Goal: Task Accomplishment & Management: Use online tool/utility

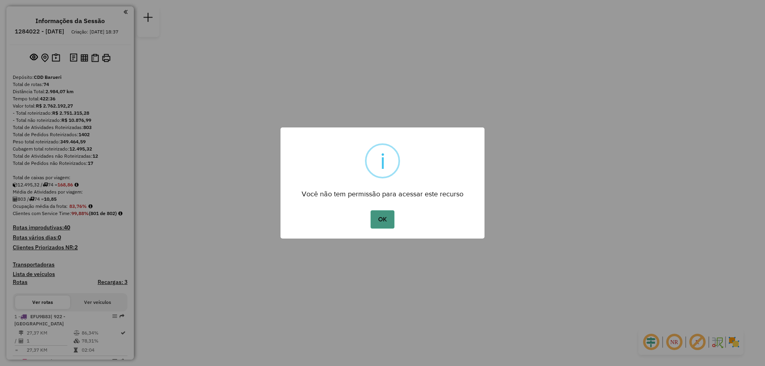
click at [379, 226] on button "OK" at bounding box center [382, 219] width 24 height 18
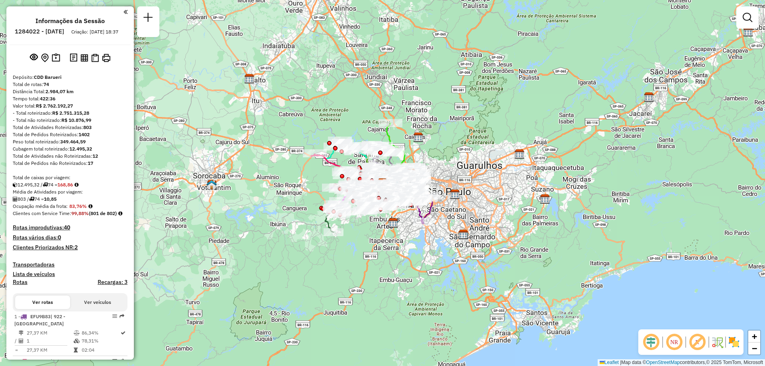
click at [676, 341] on em at bounding box center [673, 342] width 19 height 19
click at [735, 340] on img at bounding box center [733, 342] width 13 height 13
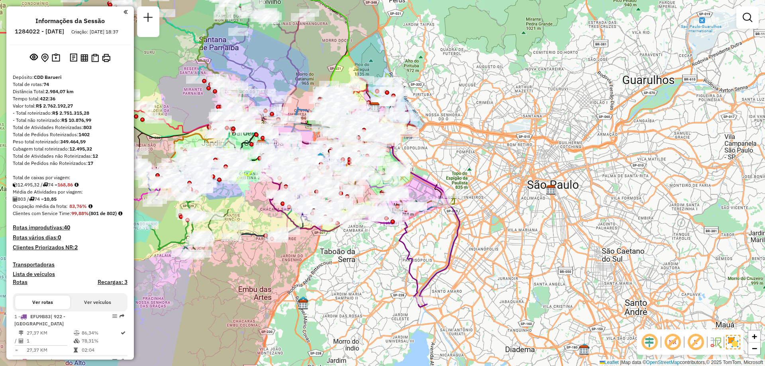
scroll to position [574, 0]
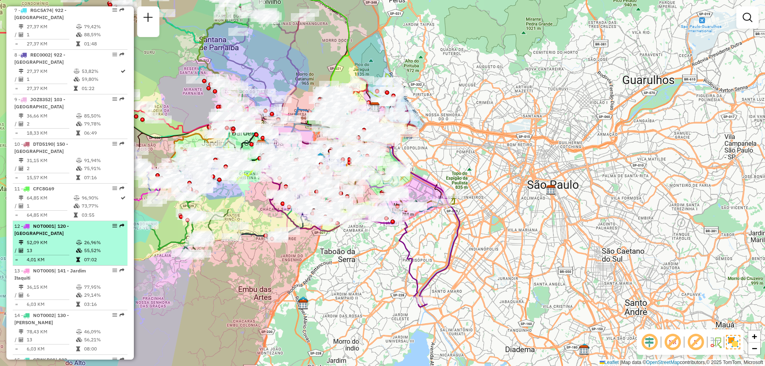
select select "**********"
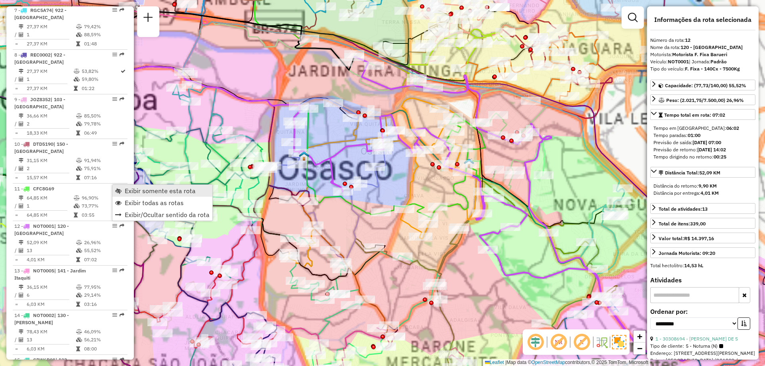
click at [139, 192] on span "Exibir somente esta rota" at bounding box center [160, 191] width 71 height 6
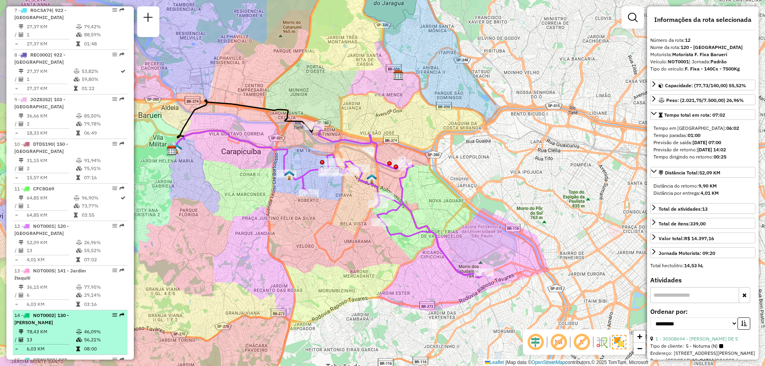
scroll to position [614, 0]
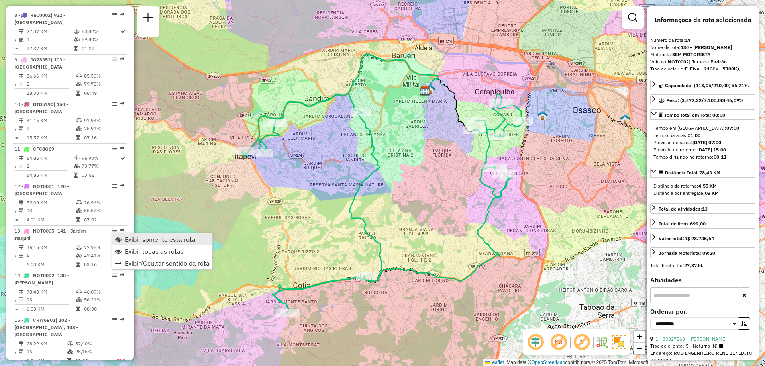
click at [142, 238] on span "Exibir somente esta rota" at bounding box center [160, 239] width 71 height 6
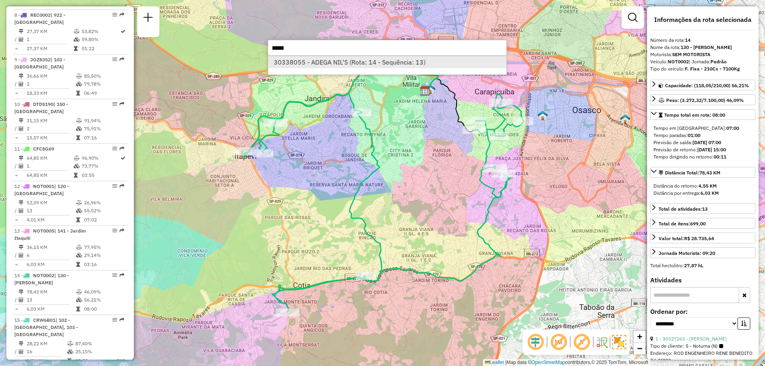
type input "*****"
click at [348, 63] on li "30338055 - ADEGA NIL'S (Rota: 14 - Sequência: 13)" at bounding box center [387, 62] width 238 height 12
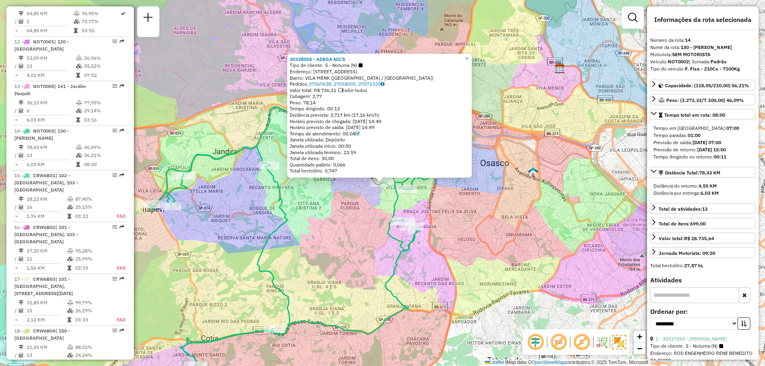
scroll to position [835, 0]
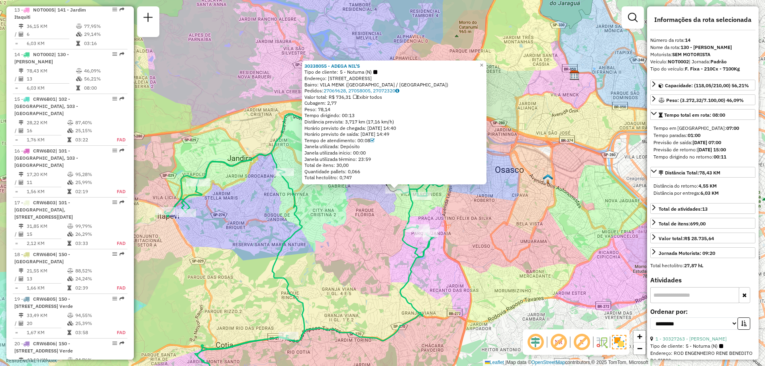
click at [390, 220] on div "30338055 - ADEGA NIL'S Tipo de cliente: 5 - Noturna (N) Endereço: ESTRADA DO PE…" at bounding box center [382, 183] width 765 height 366
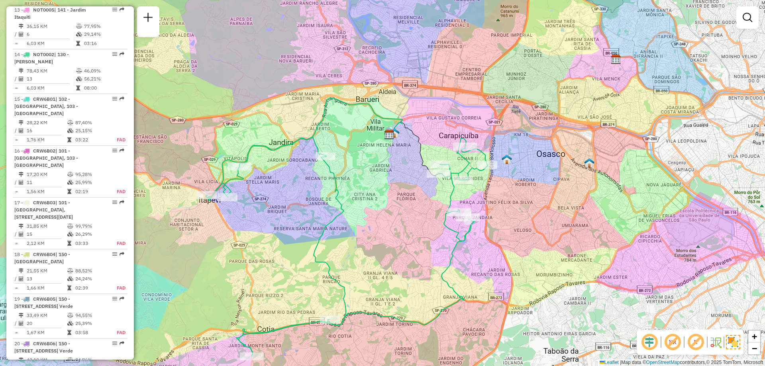
drag, startPoint x: 357, startPoint y: 225, endPoint x: 399, endPoint y: 210, distance: 44.8
click at [399, 210] on div "Janela de atendimento Grade de atendimento Capacidade Transportadoras Veículos …" at bounding box center [382, 183] width 765 height 366
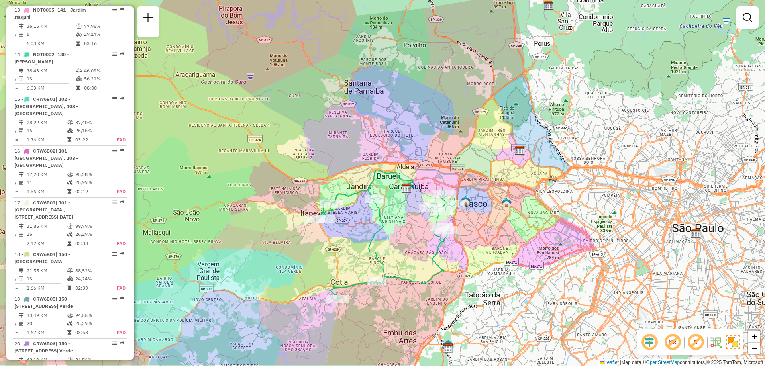
drag, startPoint x: 480, startPoint y: 314, endPoint x: 390, endPoint y: 277, distance: 97.2
click at [390, 277] on icon at bounding box center [385, 245] width 141 height 110
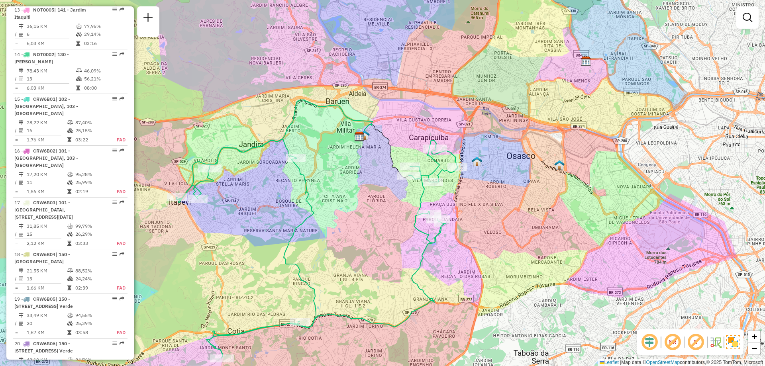
drag, startPoint x: 386, startPoint y: 167, endPoint x: 334, endPoint y: 164, distance: 52.3
click at [334, 164] on div "Janela de atendimento Grade de atendimento Capacidade Transportadoras Veículos …" at bounding box center [382, 183] width 765 height 366
select select "**********"
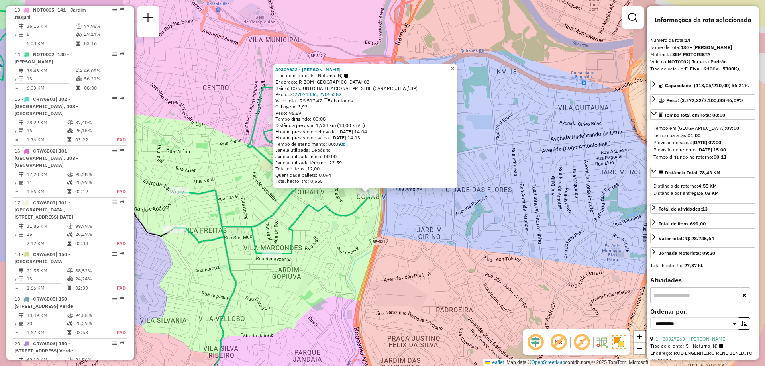
click at [455, 67] on link "×" at bounding box center [453, 69] width 10 height 10
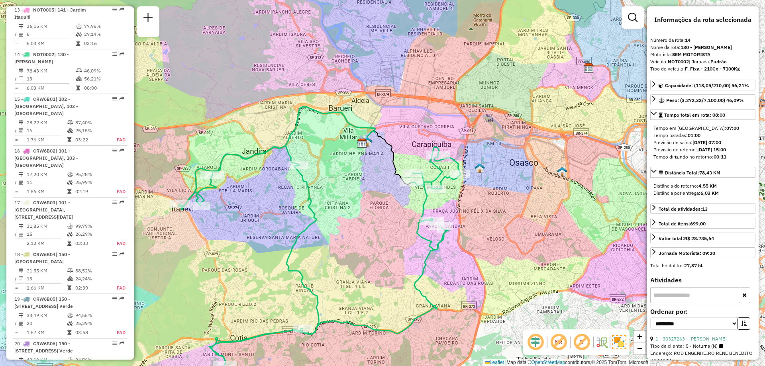
drag, startPoint x: 470, startPoint y: 203, endPoint x: 486, endPoint y: 194, distance: 17.5
click at [486, 194] on div "Janela de atendimento Grade de atendimento Capacidade Transportadoras Veículos …" at bounding box center [382, 183] width 765 height 366
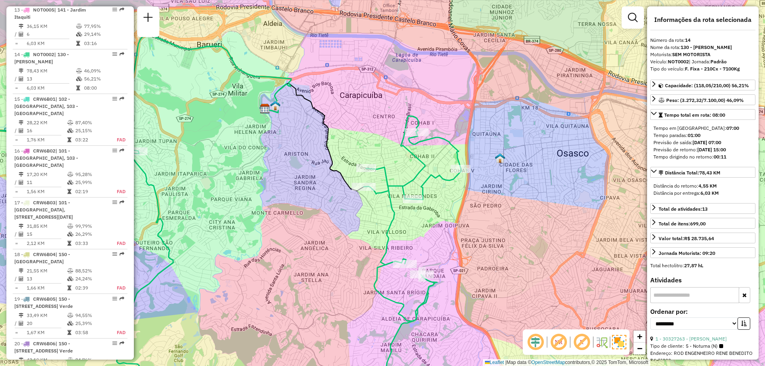
drag, startPoint x: 484, startPoint y: 227, endPoint x: 472, endPoint y: 231, distance: 12.8
click at [472, 231] on div "Janela de atendimento Grade de atendimento Capacidade Transportadoras Veículos …" at bounding box center [382, 183] width 765 height 366
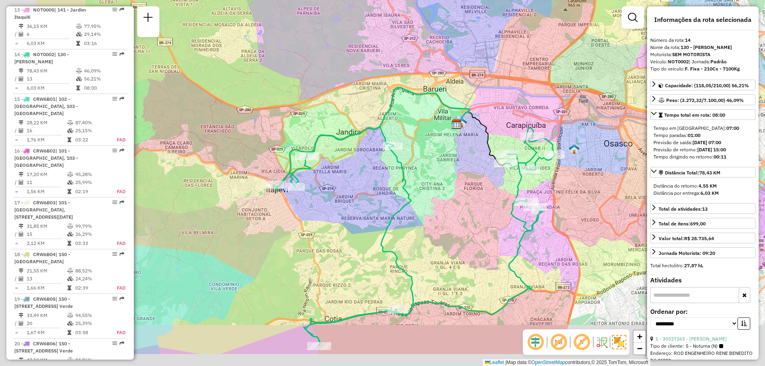
drag, startPoint x: 436, startPoint y: 97, endPoint x: 555, endPoint y: 47, distance: 128.9
click at [555, 47] on div "Janela de atendimento Grade de atendimento Capacidade Transportadoras Veículos …" at bounding box center [382, 183] width 765 height 366
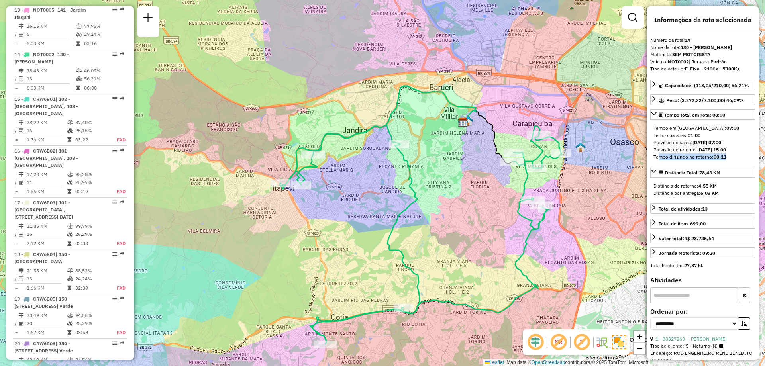
drag, startPoint x: 731, startPoint y: 157, endPoint x: 655, endPoint y: 157, distance: 76.1
click at [655, 157] on div "Tempo dirigindo no retorno: 00:11" at bounding box center [702, 156] width 99 height 7
click at [656, 155] on div "Tempo dirigindo no retorno: 00:11" at bounding box center [702, 156] width 99 height 7
drag, startPoint x: 655, startPoint y: 156, endPoint x: 730, endPoint y: 154, distance: 75.7
click at [730, 154] on div "Tempo dirigindo no retorno: 00:11" at bounding box center [702, 156] width 99 height 7
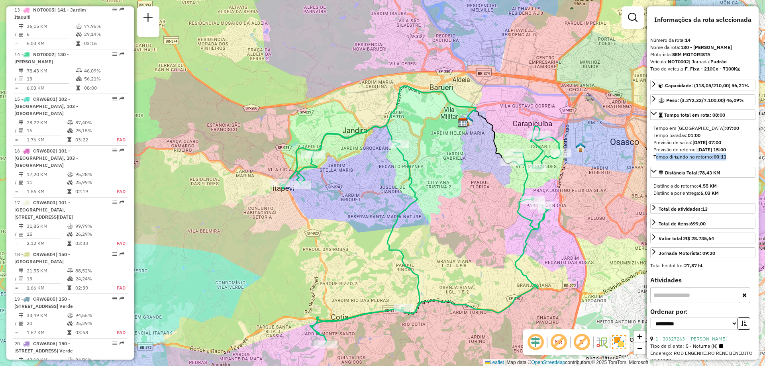
click at [730, 154] on div "Tempo dirigindo no retorno: 00:11" at bounding box center [702, 156] width 99 height 7
drag, startPoint x: 736, startPoint y: 157, endPoint x: 653, endPoint y: 129, distance: 88.1
click at [653, 129] on div "Tempo em [GEOGRAPHIC_DATA]: 07:00 Tempo paradas: 01:00 Previsão de saída: [DATE…" at bounding box center [702, 143] width 105 height 42
drag, startPoint x: 653, startPoint y: 129, endPoint x: 734, endPoint y: 158, distance: 86.3
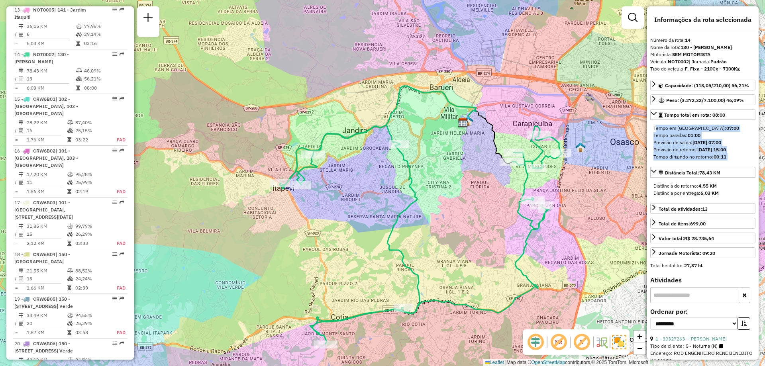
click at [734, 158] on div "Tempo em [GEOGRAPHIC_DATA]: 07:00 Tempo paradas: 01:00 Previsão de saída: [DATE…" at bounding box center [702, 143] width 105 height 42
click at [734, 158] on div "Tempo dirigindo no retorno: 00:11" at bounding box center [702, 156] width 99 height 7
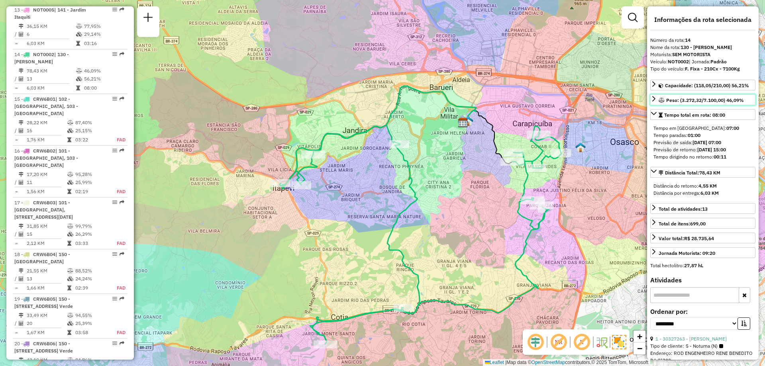
click at [714, 100] on span "Peso: (3.272,32/7.100,00) 46,09%" at bounding box center [705, 100] width 78 height 6
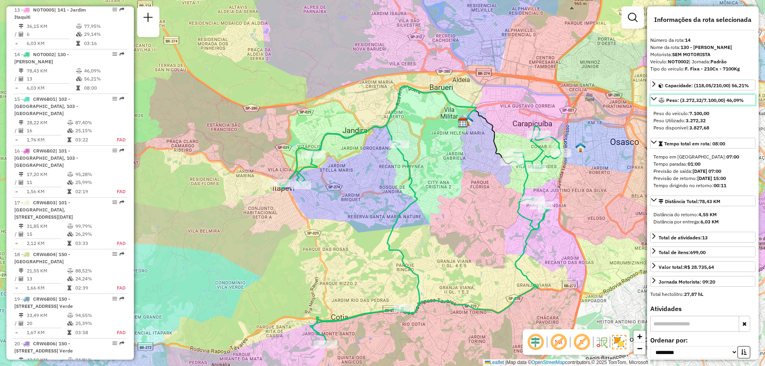
click at [714, 100] on span "Peso: (3.272,32/7.100,00) 46,09%" at bounding box center [705, 100] width 78 height 6
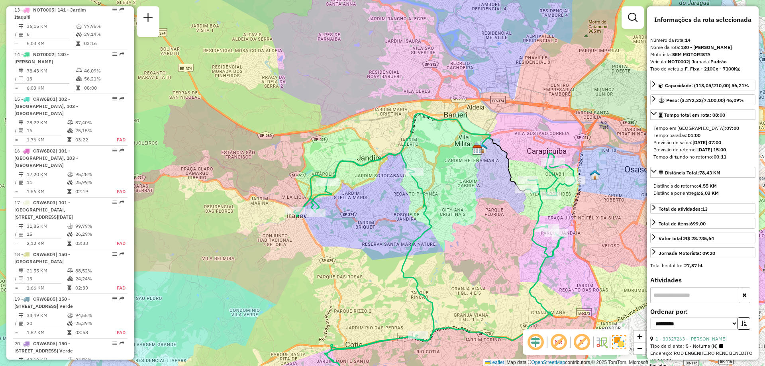
drag, startPoint x: 588, startPoint y: 208, endPoint x: 547, endPoint y: 184, distance: 47.3
click at [549, 186] on div "Janela de atendimento Grade de atendimento Capacidade Transportadoras Veículos …" at bounding box center [382, 183] width 765 height 366
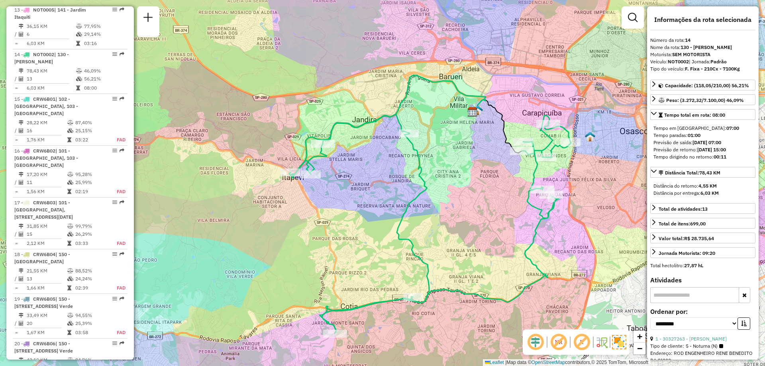
drag, startPoint x: 537, startPoint y: 122, endPoint x: 550, endPoint y: 139, distance: 21.8
click at [550, 139] on icon at bounding box center [430, 223] width 282 height 219
click at [716, 254] on link "Jornada Motorista: 09:20" at bounding box center [702, 252] width 105 height 11
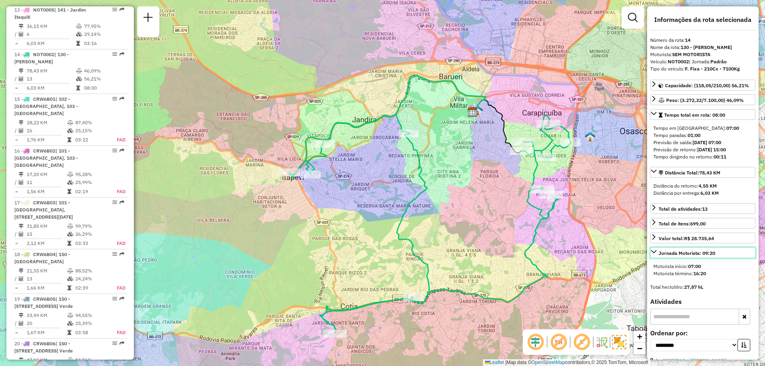
click at [716, 254] on link "Jornada Motorista: 09:20" at bounding box center [702, 252] width 105 height 11
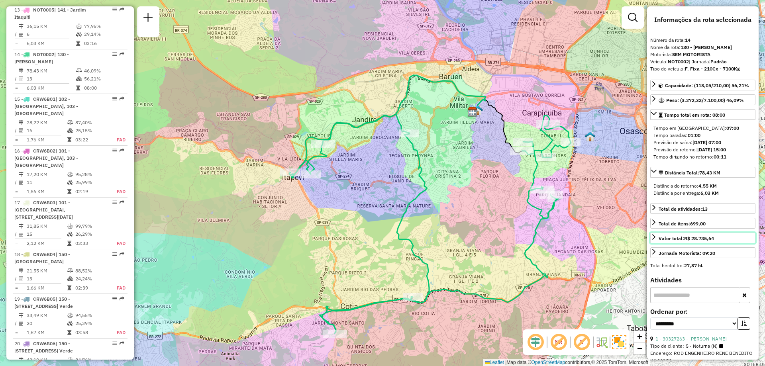
click at [714, 233] on link "Valor total: R$ 28.735,64" at bounding box center [702, 238] width 105 height 11
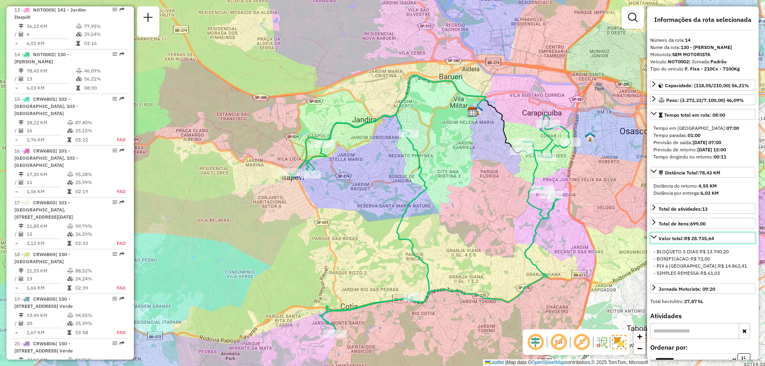
click at [714, 233] on link "Valor total: R$ 28.735,64" at bounding box center [702, 238] width 105 height 11
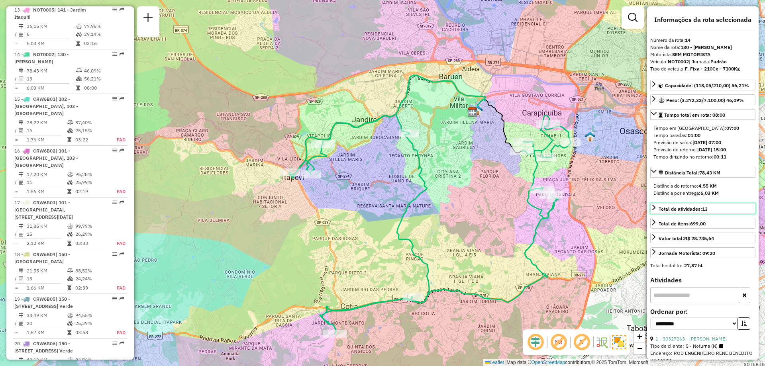
click at [712, 209] on link "Total de atividades: 13" at bounding box center [702, 208] width 105 height 11
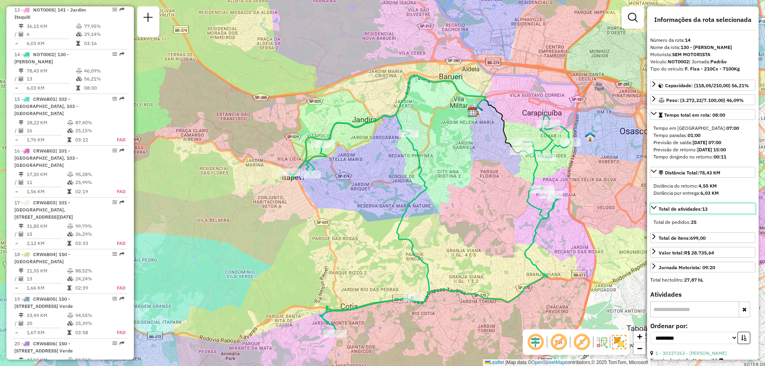
click at [712, 209] on link "Total de atividades: 13" at bounding box center [702, 208] width 105 height 11
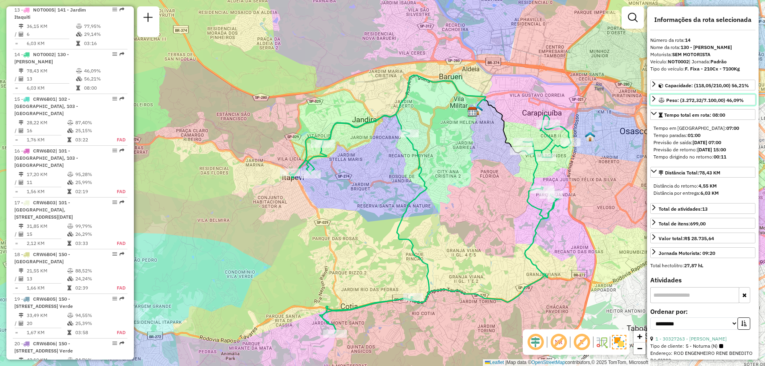
click at [723, 95] on link "Peso: (3.272,32/7.100,00) 46,09%" at bounding box center [702, 99] width 105 height 11
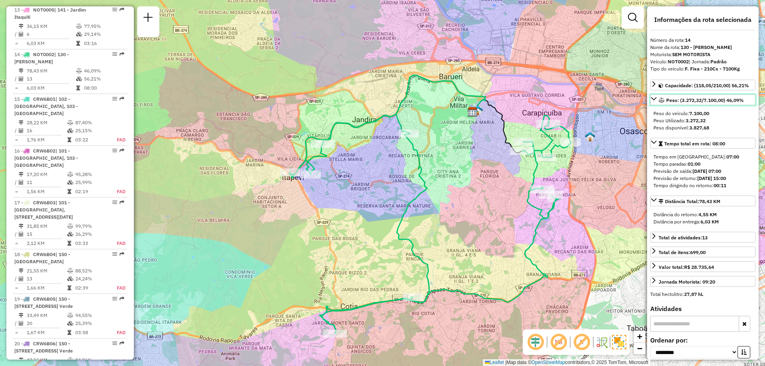
click at [723, 95] on link "Peso: (3.272,32/7.100,00) 46,09%" at bounding box center [702, 99] width 105 height 11
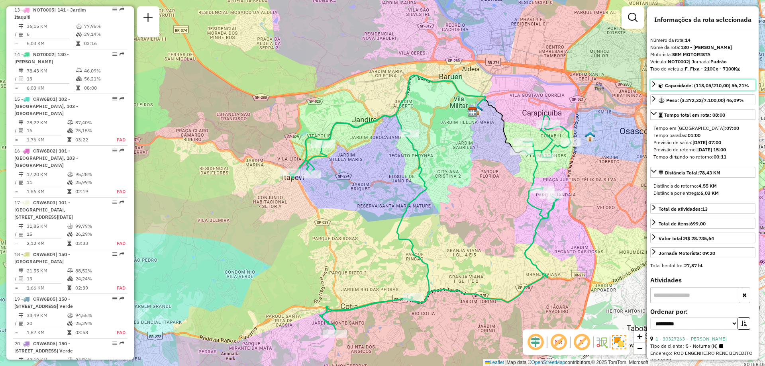
click at [723, 84] on span "Capacidade: (118,05/210,00) 56,21%" at bounding box center [707, 85] width 84 height 6
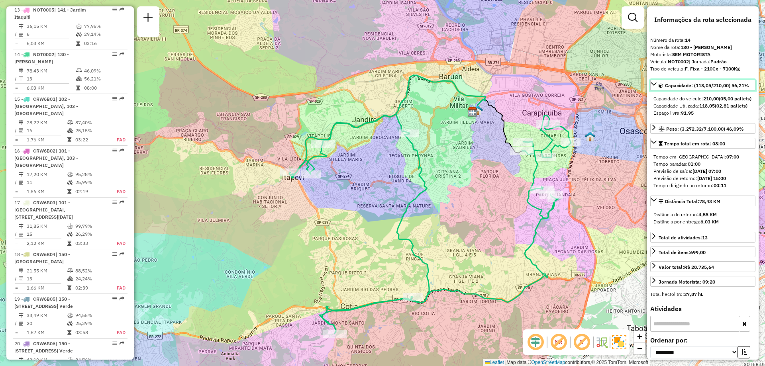
click at [723, 84] on span "Capacidade: (118,05/210,00) 56,21%" at bounding box center [707, 85] width 84 height 6
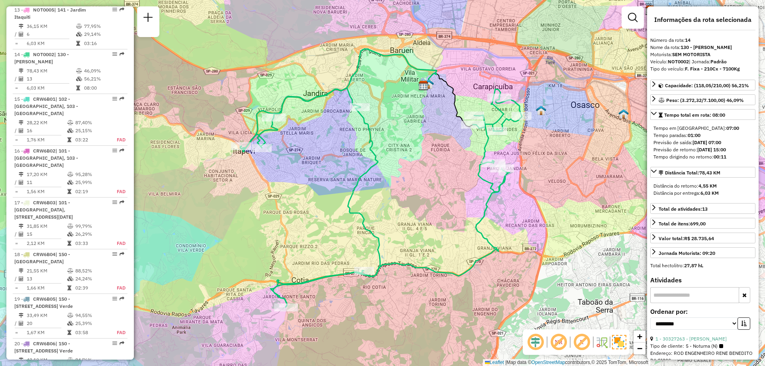
drag, startPoint x: 463, startPoint y: 192, endPoint x: 414, endPoint y: 166, distance: 55.6
click at [414, 166] on div "Janela de atendimento Grade de atendimento Capacidade Transportadoras Veículos …" at bounding box center [382, 183] width 765 height 366
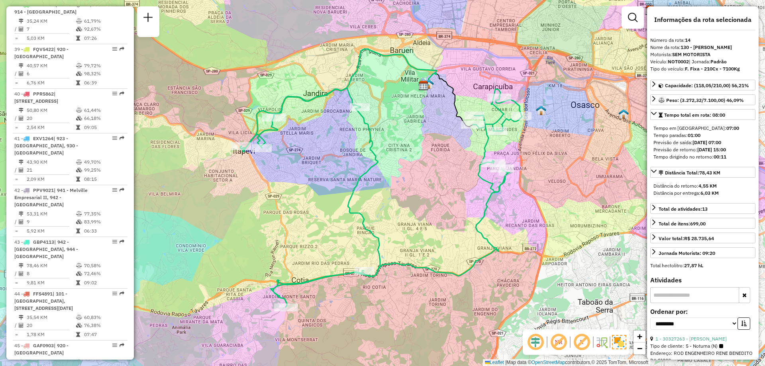
scroll to position [2897, 0]
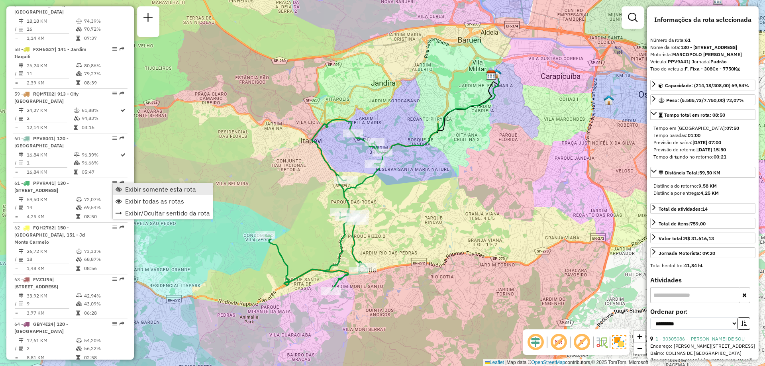
click at [136, 188] on span "Exibir somente esta rota" at bounding box center [160, 189] width 71 height 6
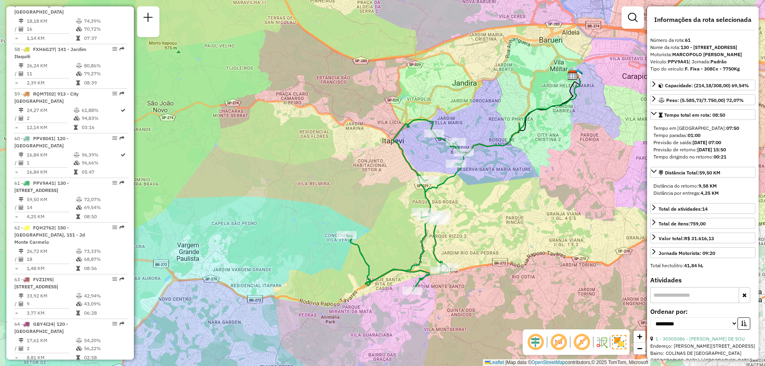
drag, startPoint x: 416, startPoint y: 227, endPoint x: 493, endPoint y: 227, distance: 76.9
click at [493, 227] on div "Janela de atendimento Grade de atendimento Capacidade Transportadoras Veículos …" at bounding box center [382, 183] width 765 height 366
